Goal: Information Seeking & Learning: Understand process/instructions

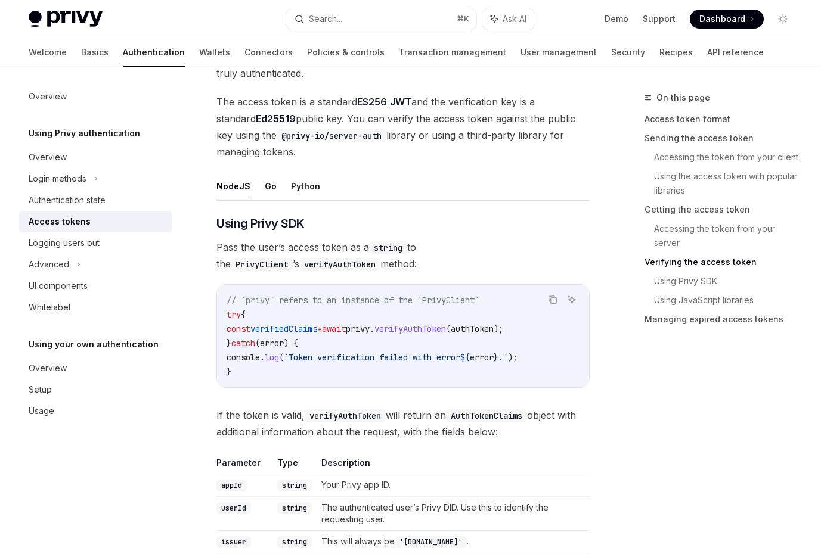
scroll to position [1971, 0]
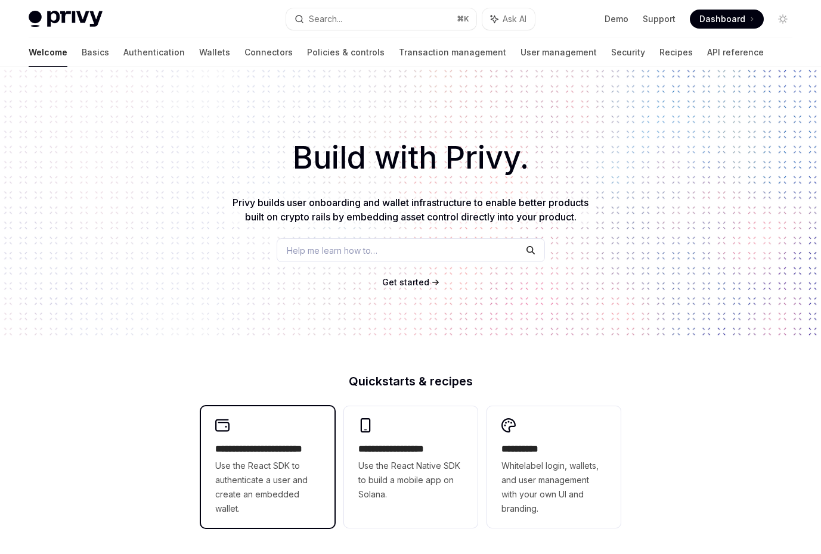
click at [274, 449] on h2 "**********" at bounding box center [267, 449] width 105 height 14
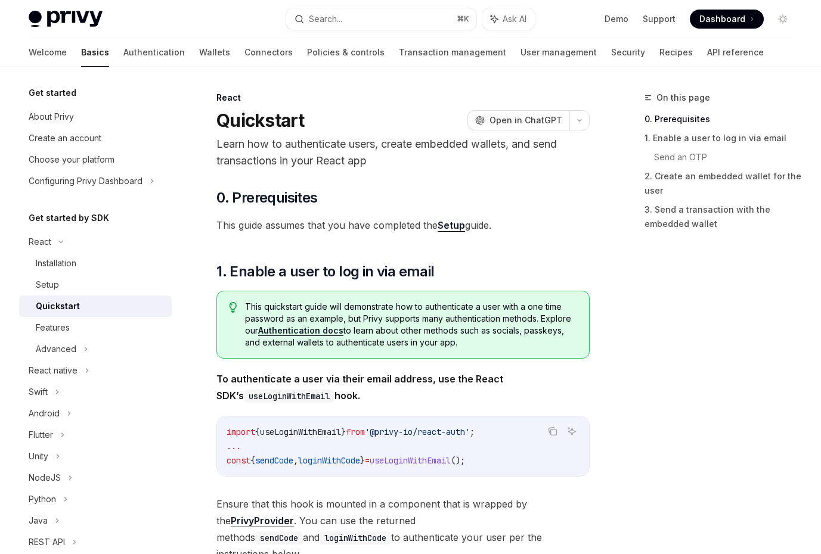
click at [453, 227] on link "Setup" at bounding box center [450, 225] width 27 height 13
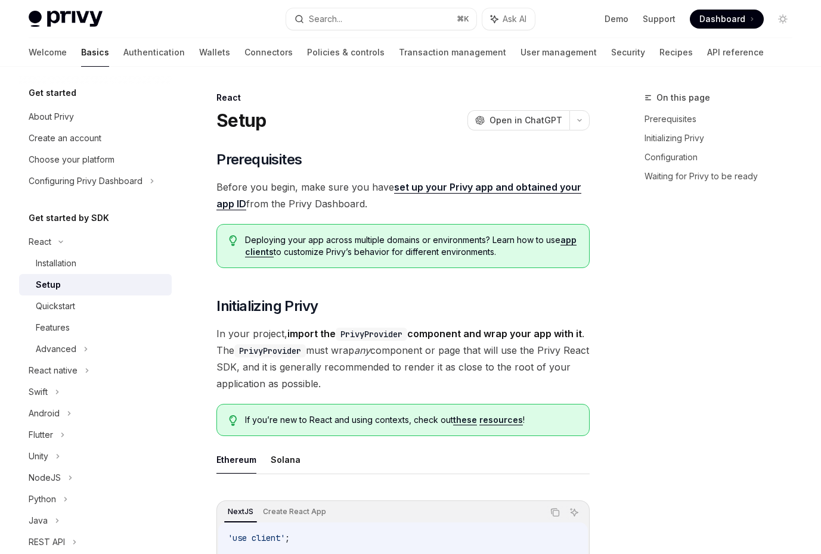
type textarea "*"
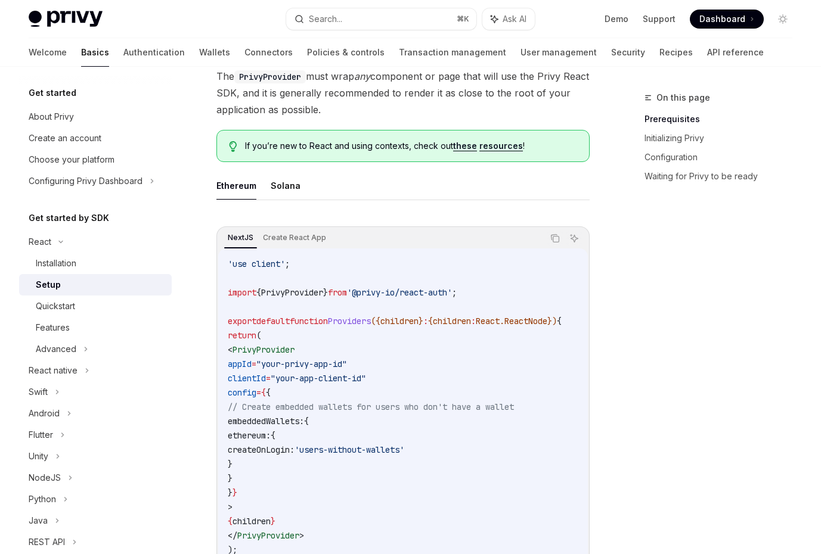
scroll to position [186, 0]
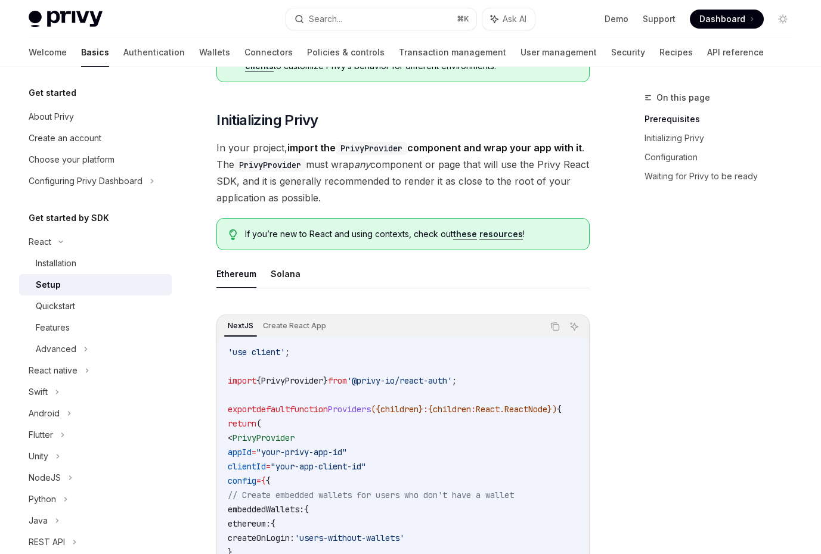
click at [668, 100] on span "On this page" at bounding box center [683, 98] width 54 height 14
click at [660, 117] on link "Prerequisites" at bounding box center [722, 119] width 157 height 19
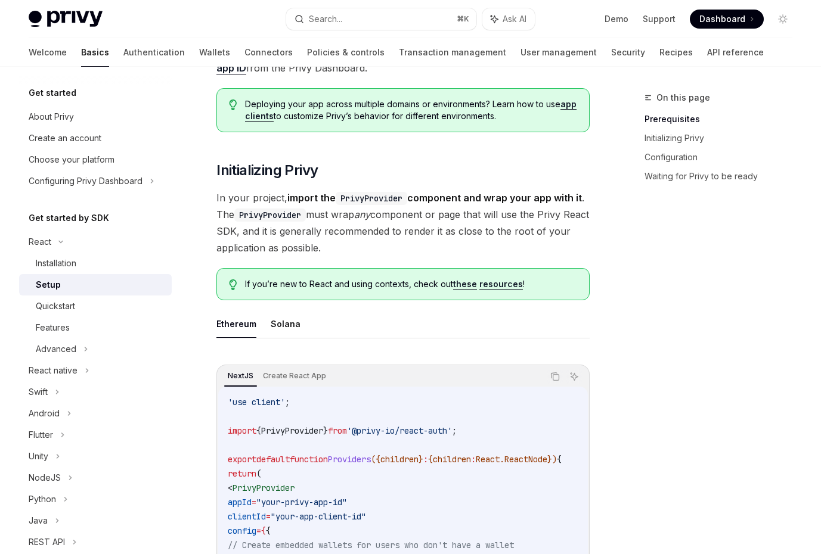
scroll to position [176, 0]
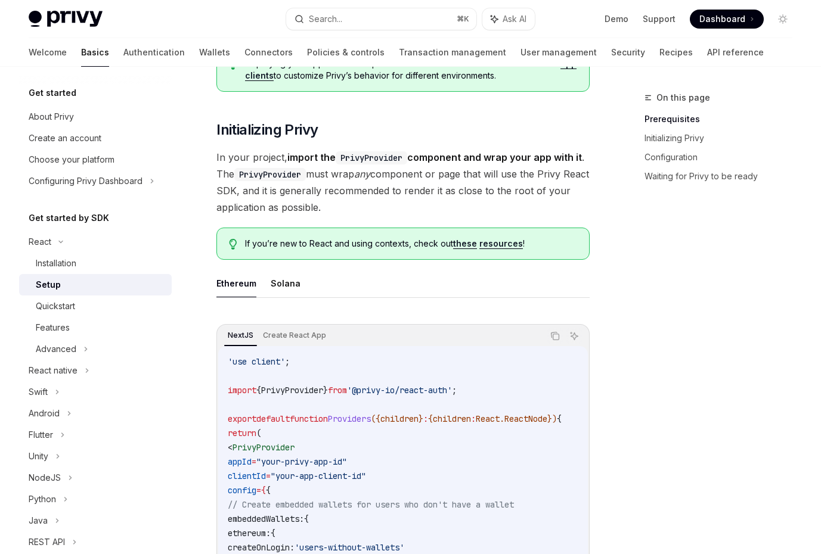
click at [257, 283] on ul "Ethereum Solana" at bounding box center [402, 283] width 373 height 29
click at [243, 284] on button "Ethereum" at bounding box center [236, 283] width 40 height 28
